Goal: Task Accomplishment & Management: Complete application form

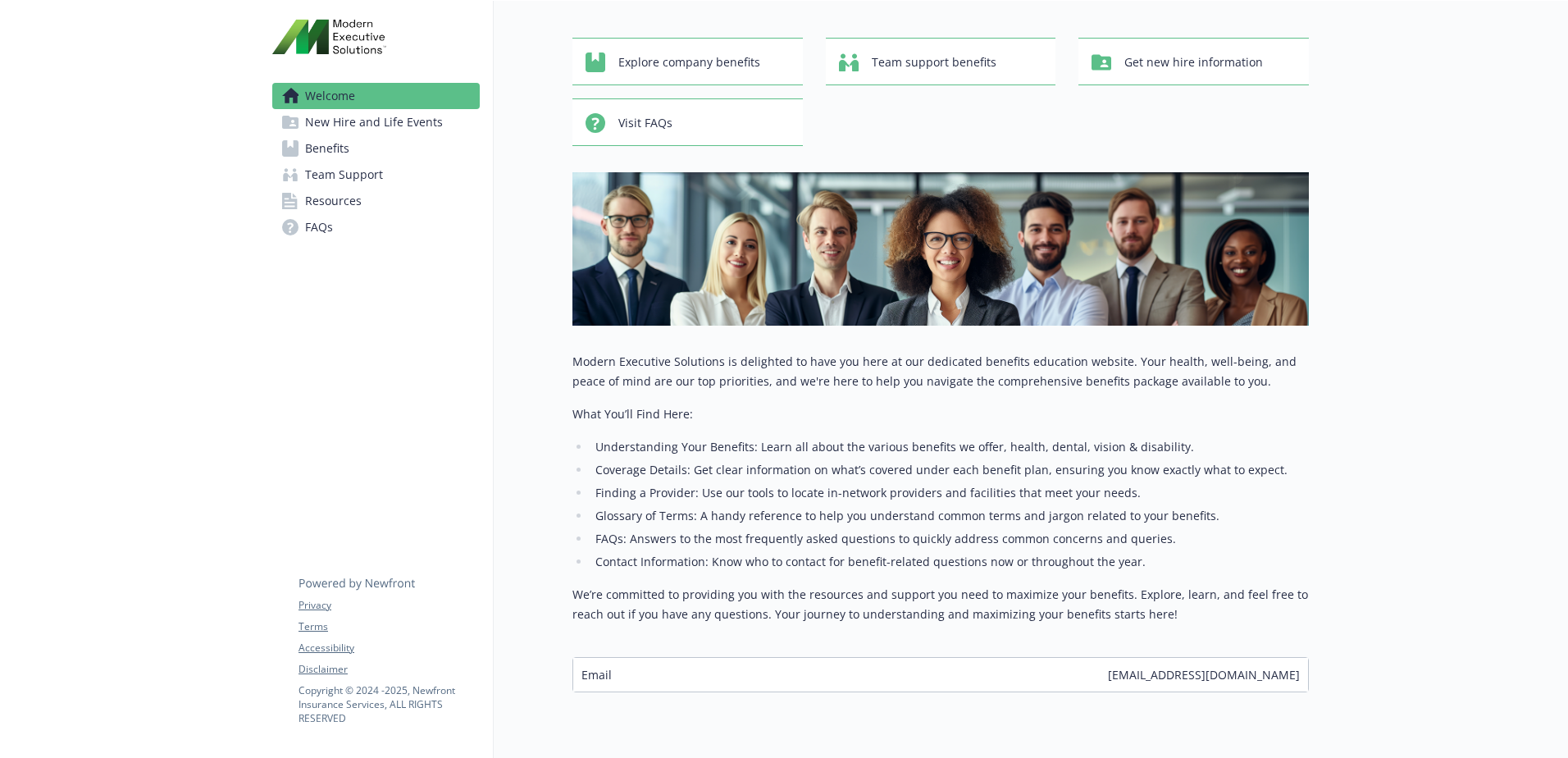
scroll to position [129, 0]
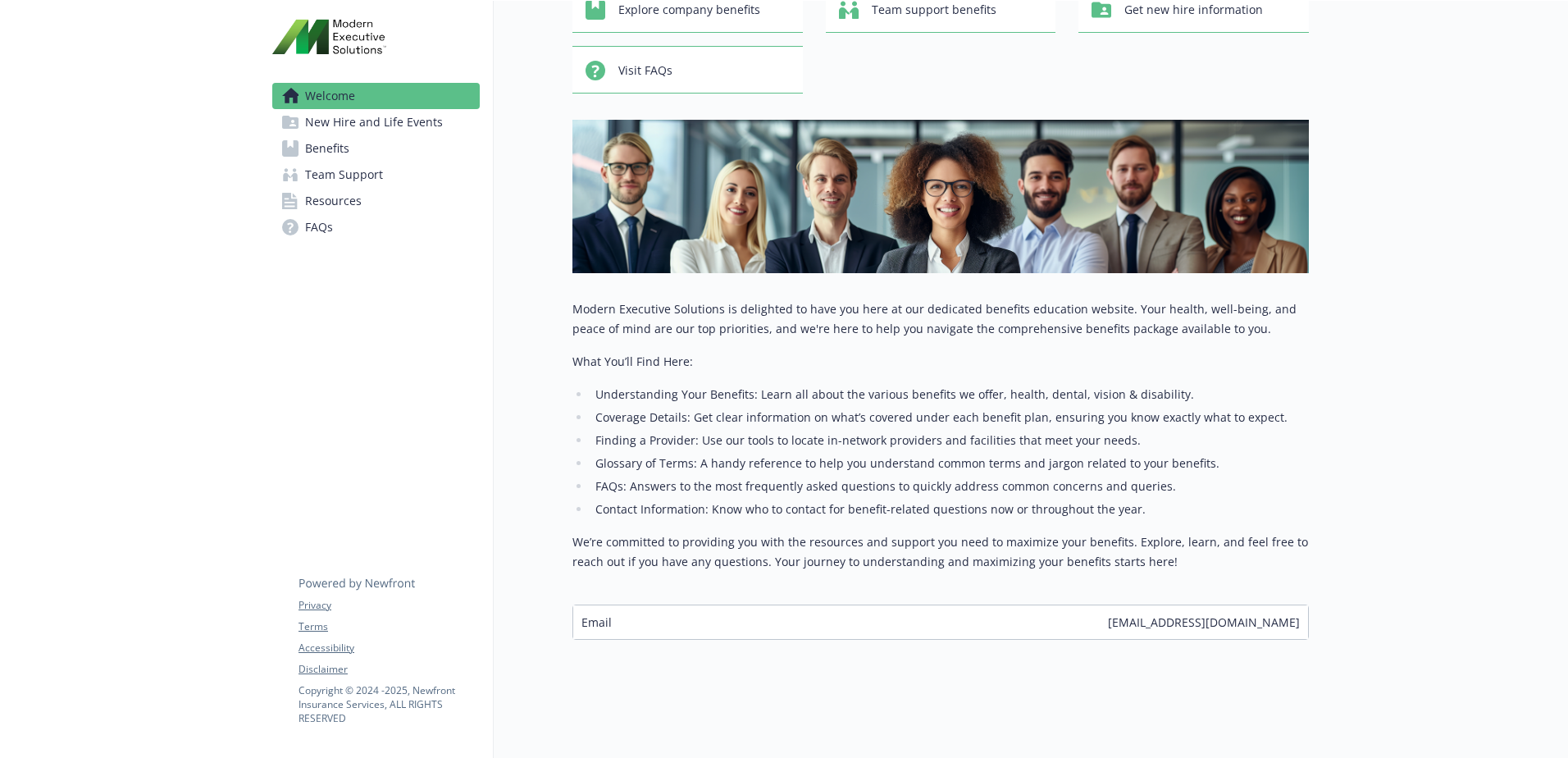
click at [381, 112] on span "New Hire and Life Events" at bounding box center [373, 122] width 138 height 27
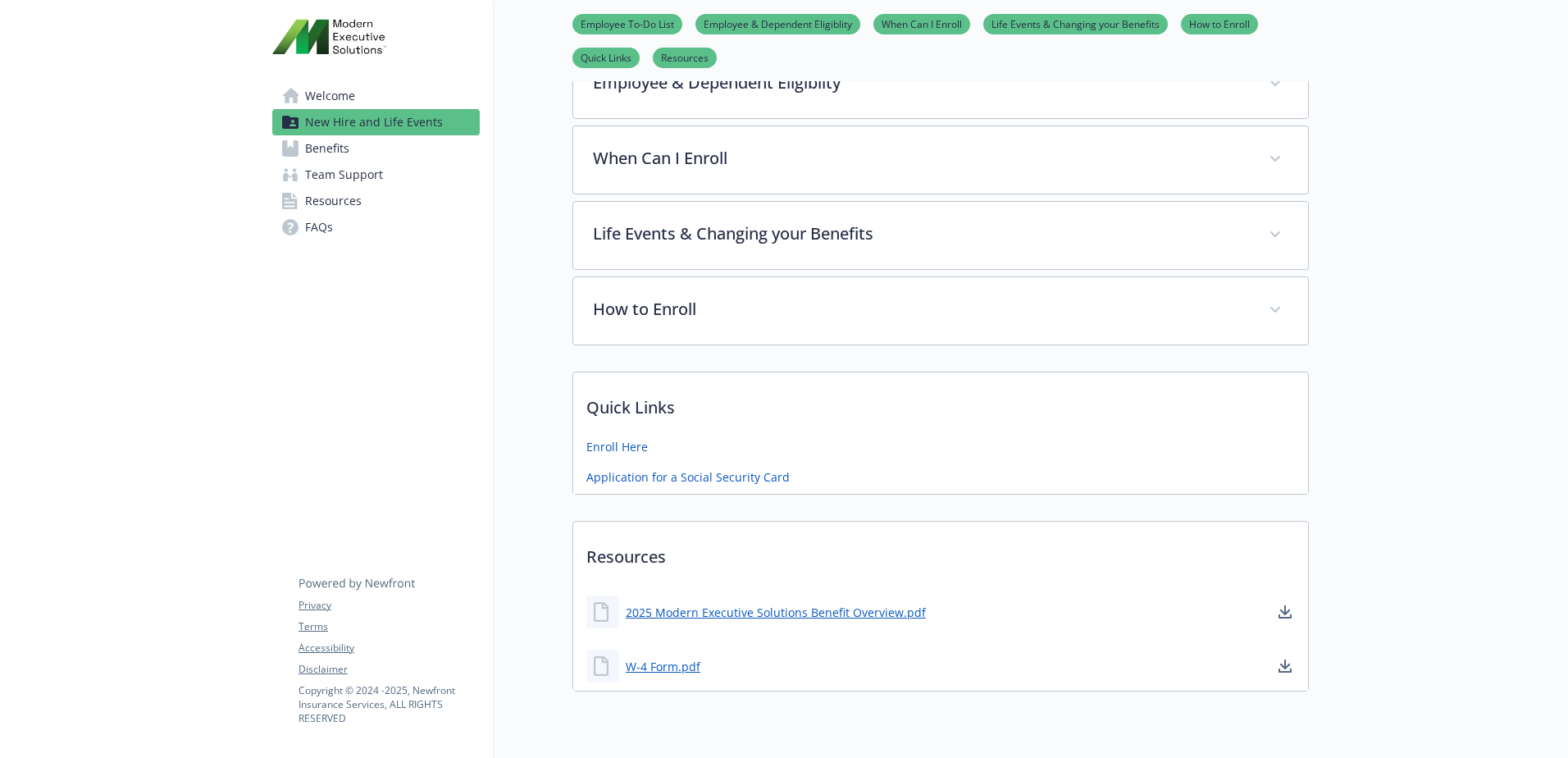
scroll to position [376, 0]
click at [629, 445] on link "Enroll Here" at bounding box center [619, 447] width 65 height 21
